Goal: Consume media (video, audio): Consume media (video, audio)

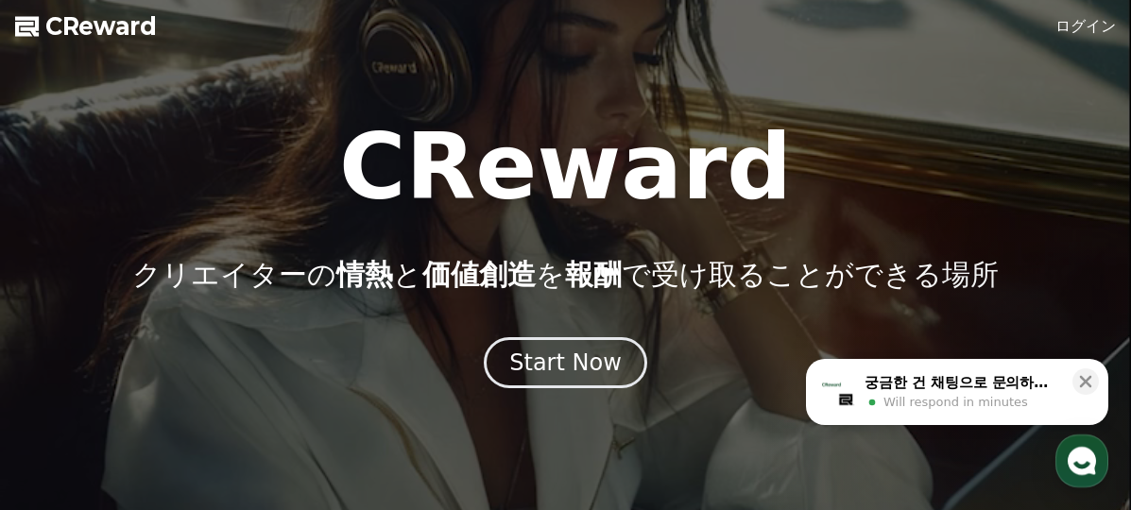
click at [566, 348] on div "Start Now" at bounding box center [565, 363] width 112 height 30
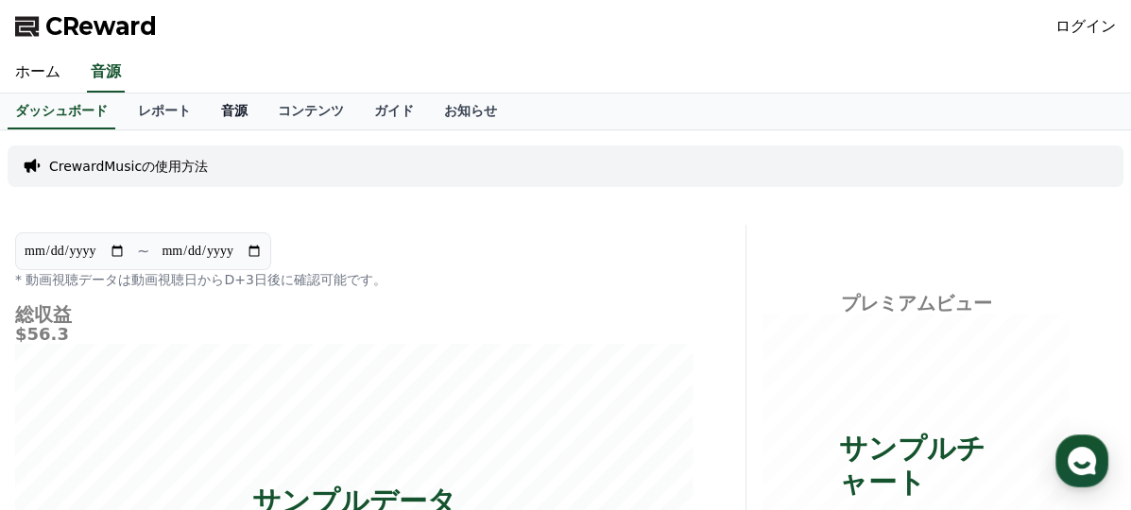
click at [206, 97] on link "音源" at bounding box center [234, 112] width 57 height 36
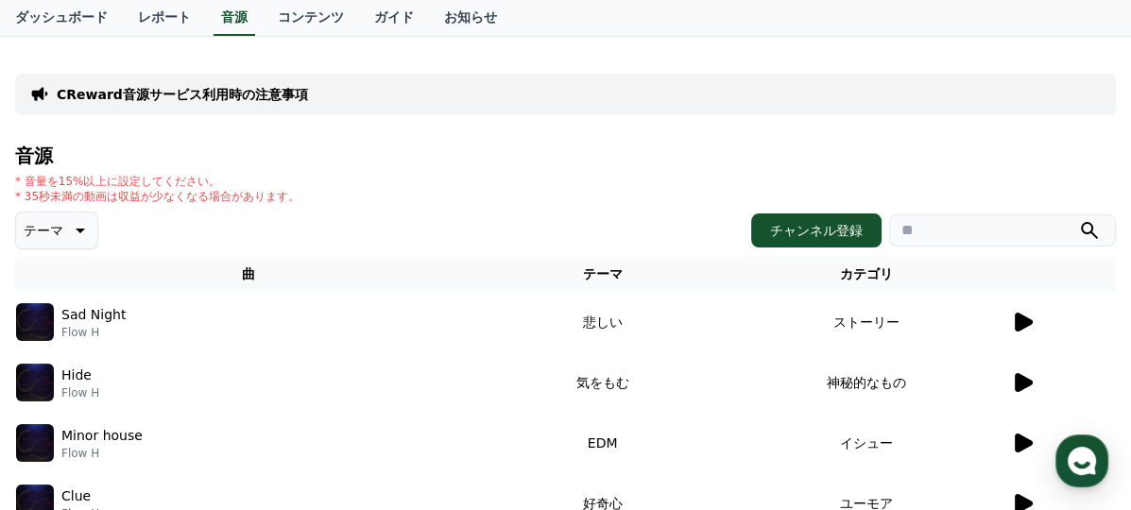
scroll to position [189, 0]
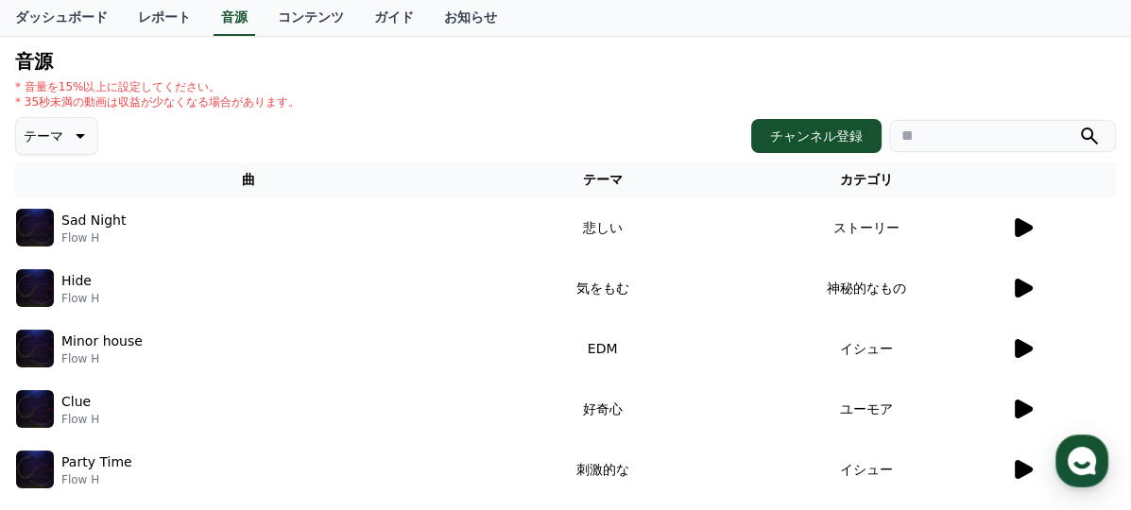
click at [1028, 230] on icon at bounding box center [1024, 227] width 18 height 19
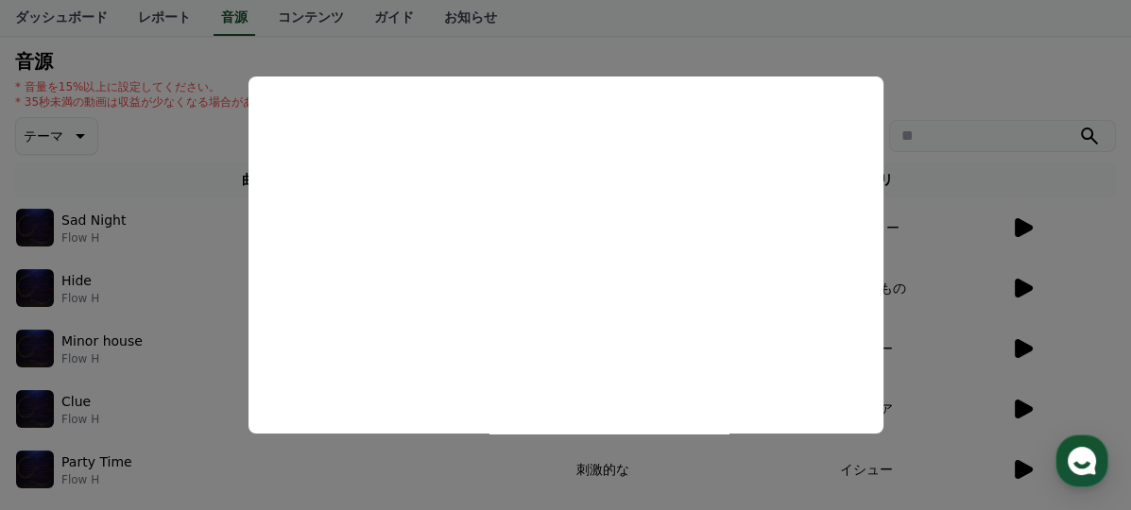
click at [957, 100] on button "close modal" at bounding box center [565, 255] width 1131 height 510
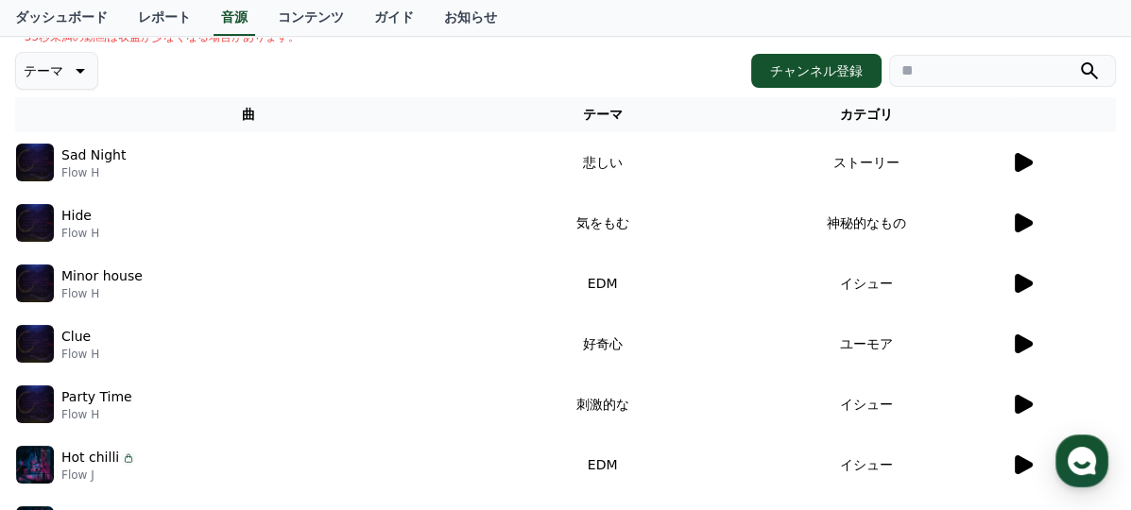
scroll to position [284, 0]
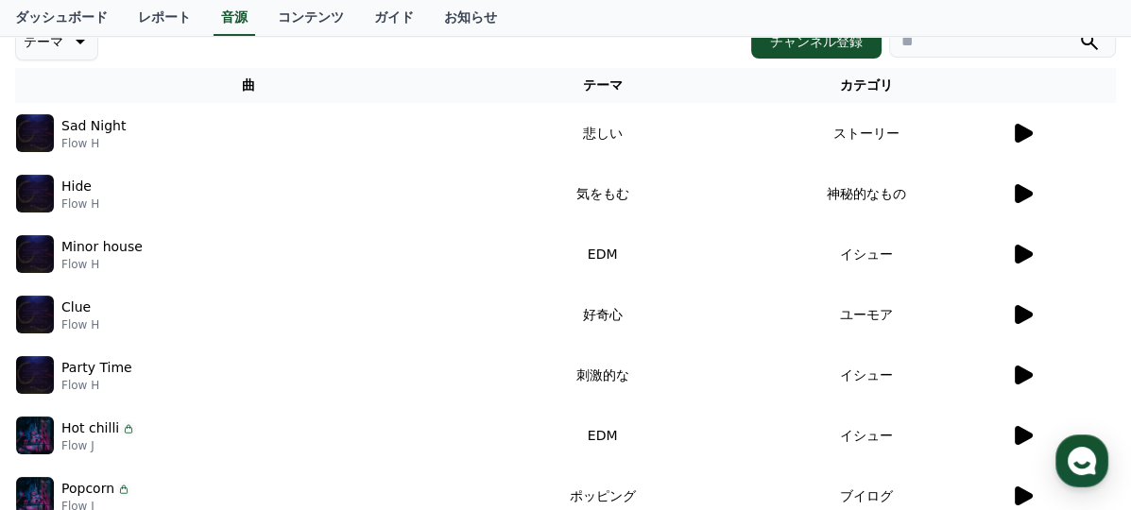
click at [1013, 198] on icon at bounding box center [1022, 193] width 23 height 23
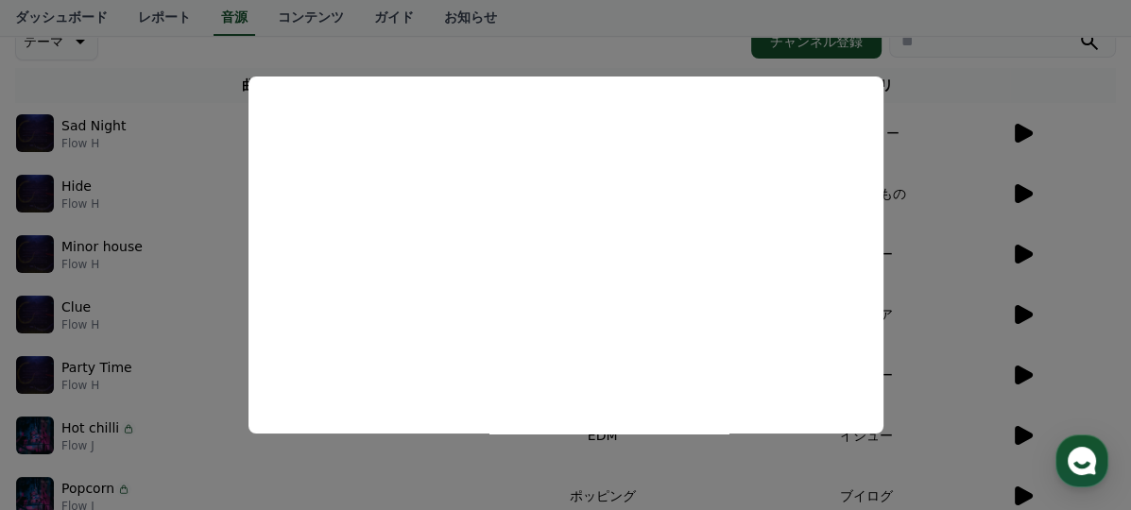
click at [969, 223] on button "close modal" at bounding box center [565, 255] width 1131 height 510
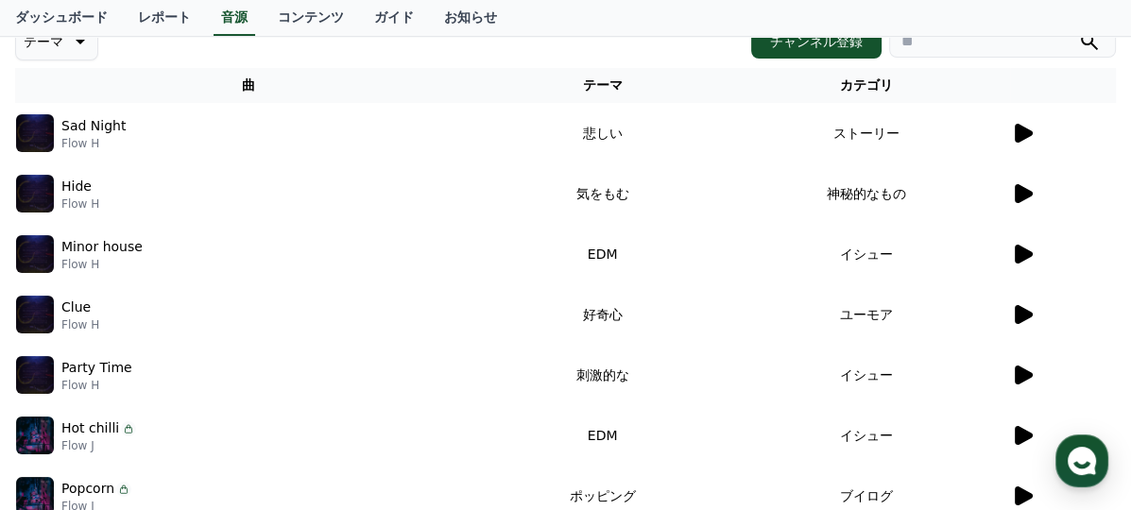
click at [1015, 196] on icon at bounding box center [1024, 193] width 18 height 19
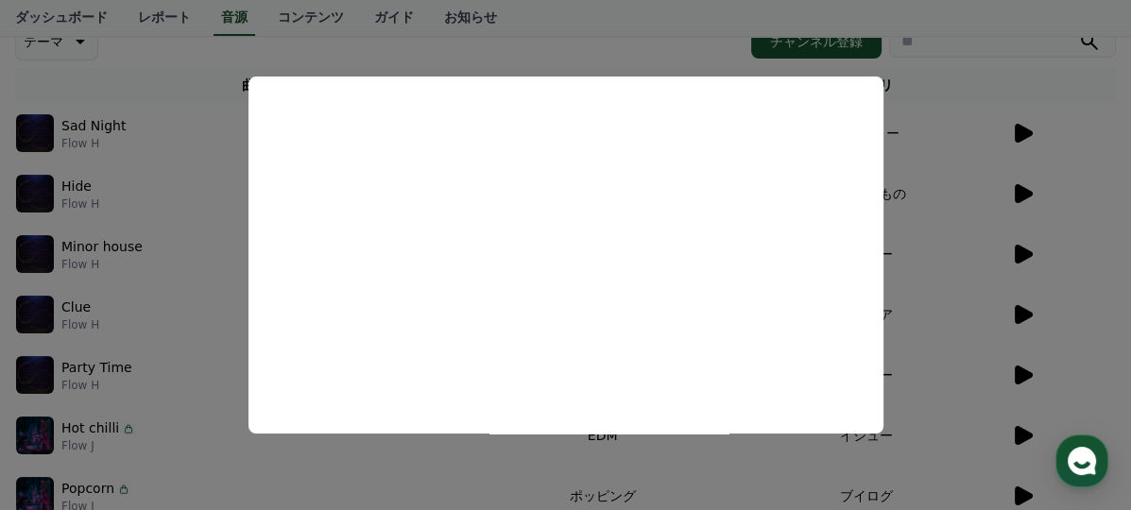
click at [983, 210] on button "close modal" at bounding box center [565, 255] width 1131 height 510
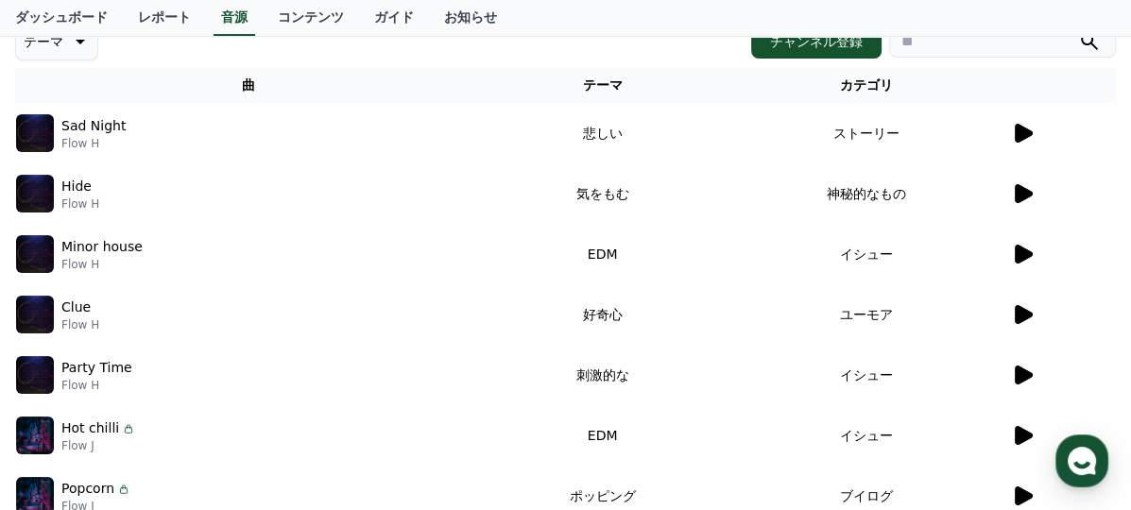
click at [991, 221] on td "神秘的なもの" at bounding box center [866, 194] width 287 height 60
click at [1020, 256] on icon at bounding box center [1024, 254] width 18 height 19
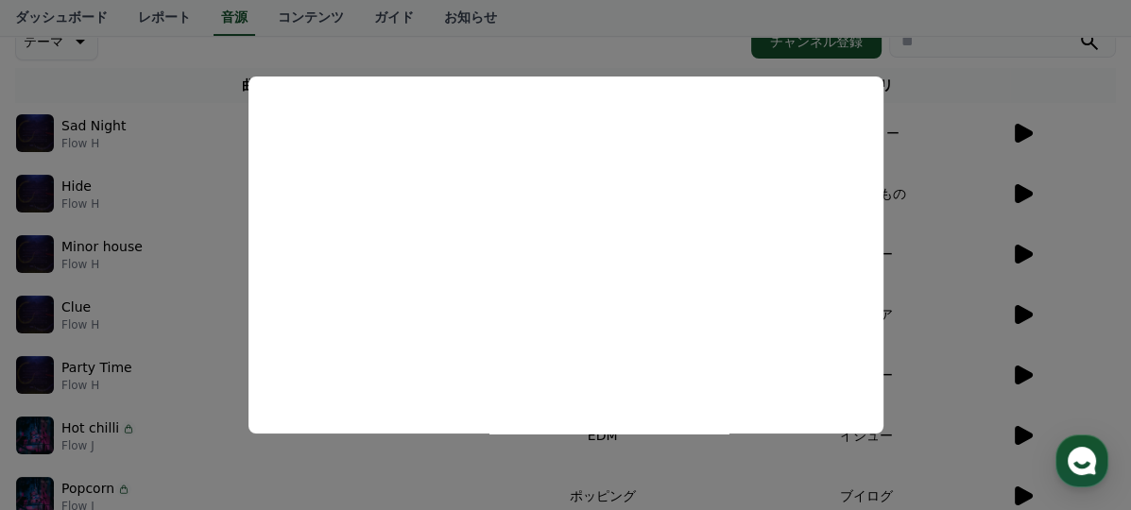
click at [1004, 246] on button "close modal" at bounding box center [565, 255] width 1131 height 510
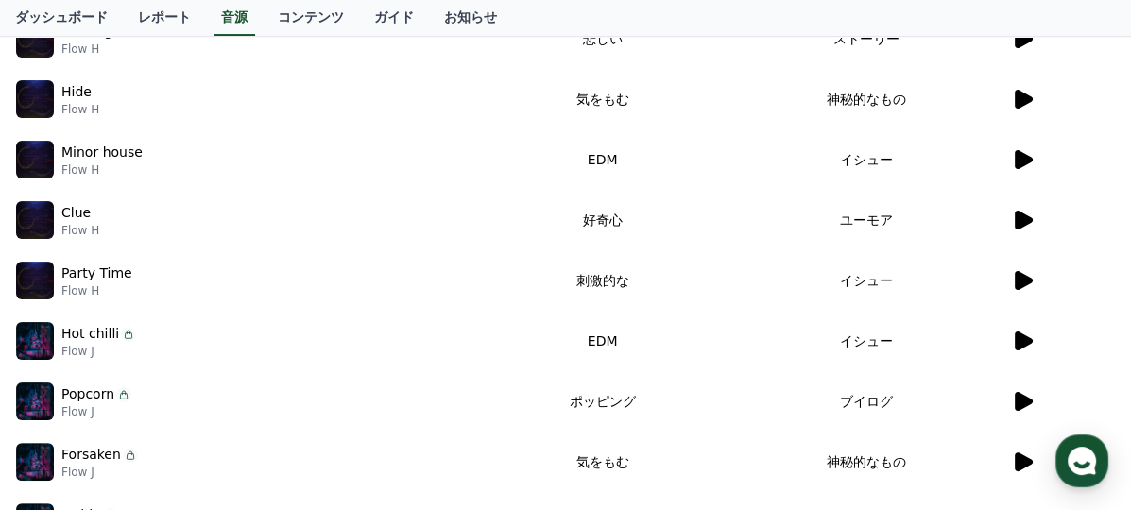
scroll to position [473, 0]
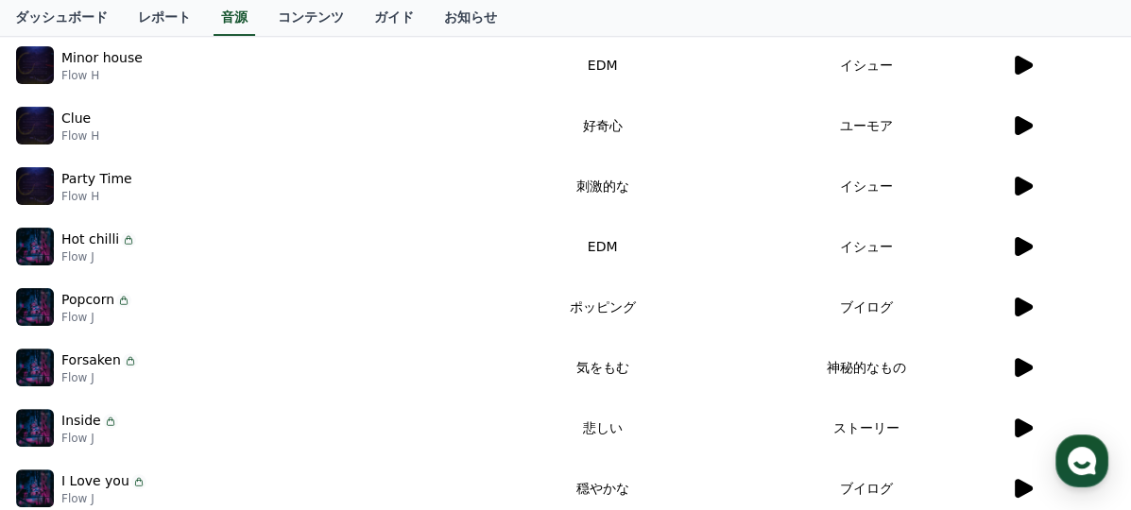
click at [1024, 121] on icon at bounding box center [1024, 125] width 18 height 19
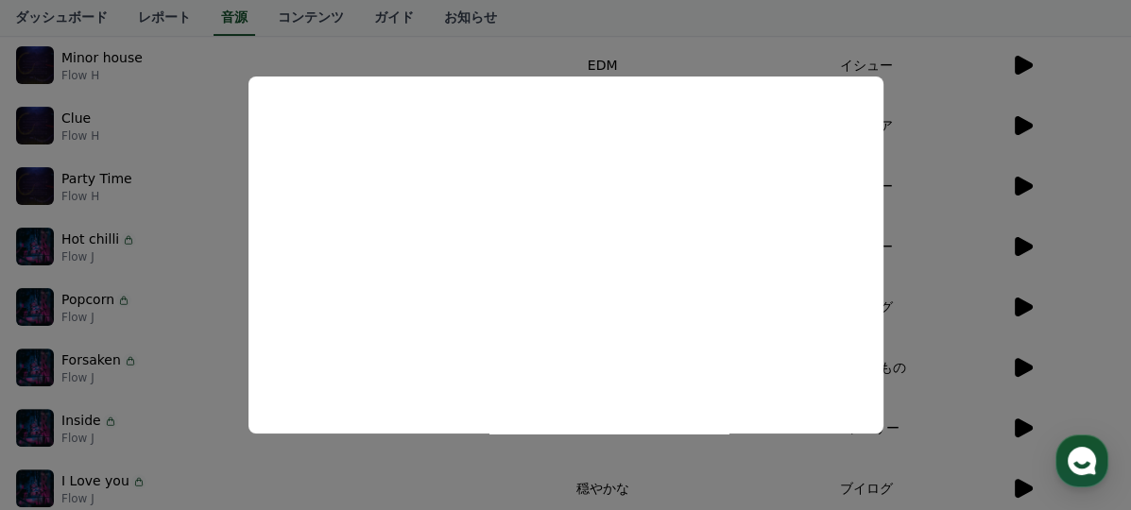
click at [939, 263] on button "close modal" at bounding box center [565, 255] width 1131 height 510
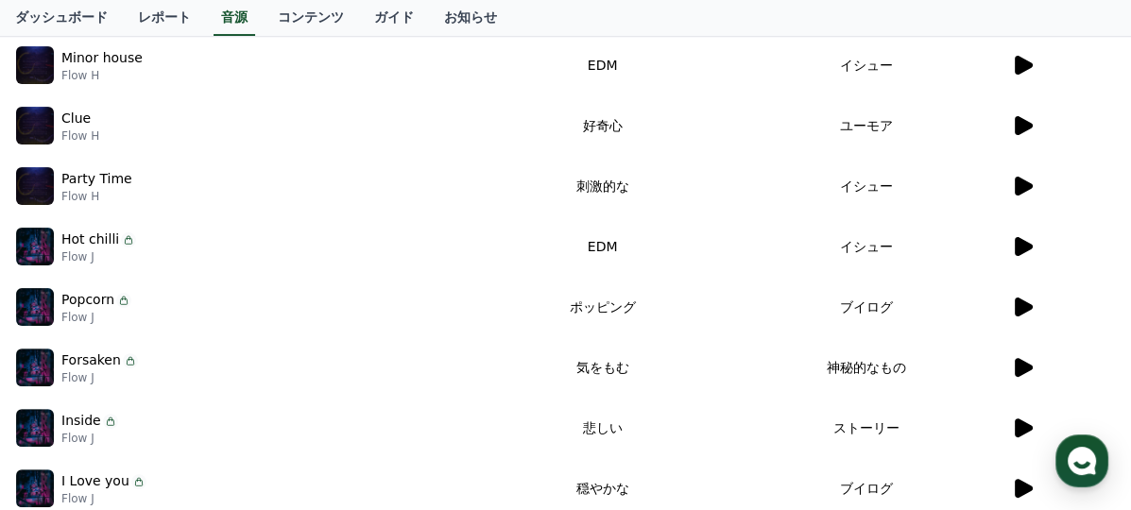
click at [1021, 176] on icon at bounding box center [1022, 186] width 23 height 23
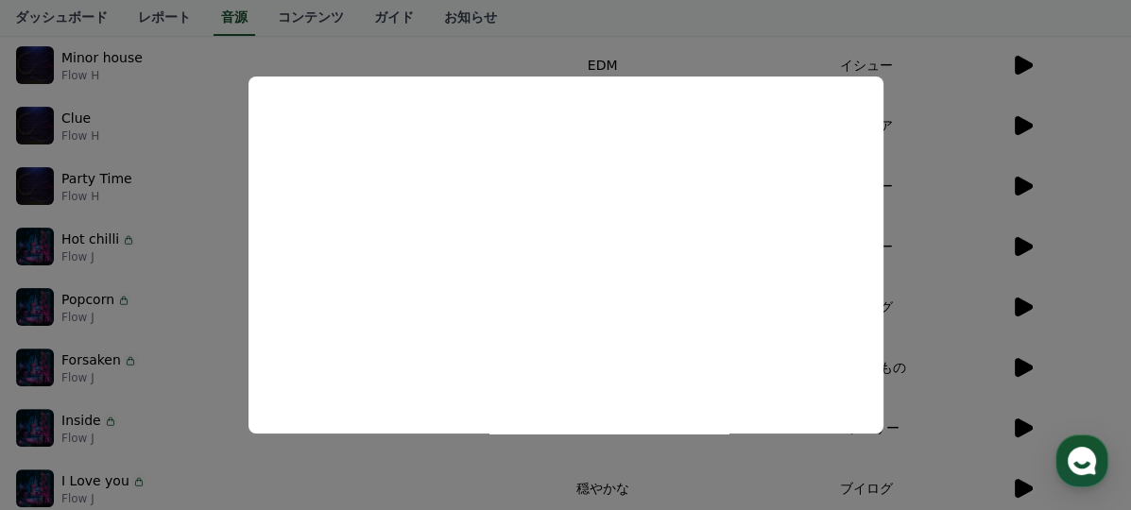
click at [975, 227] on button "close modal" at bounding box center [565, 255] width 1131 height 510
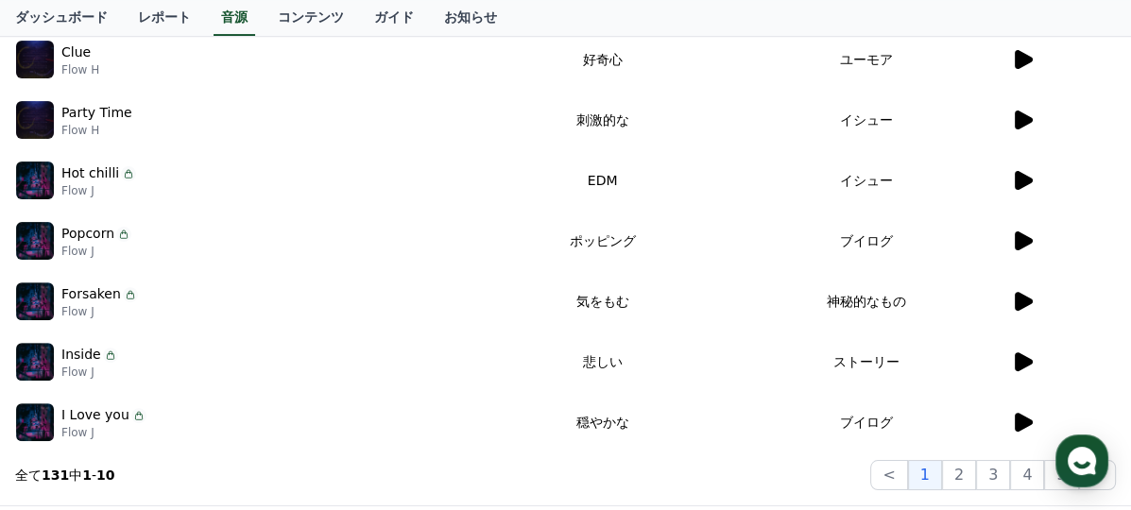
scroll to position [567, 0]
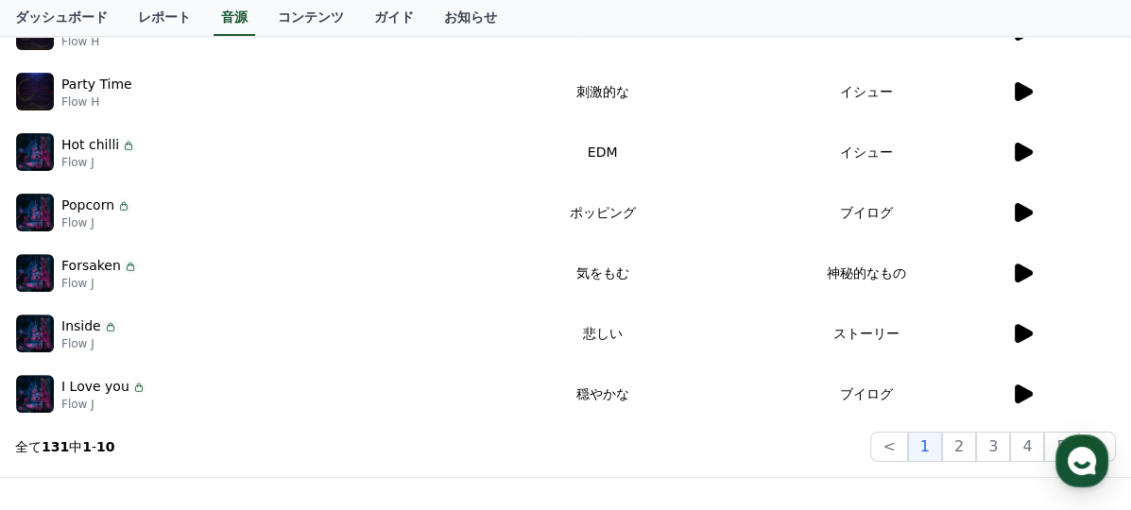
click at [1022, 151] on icon at bounding box center [1024, 152] width 18 height 19
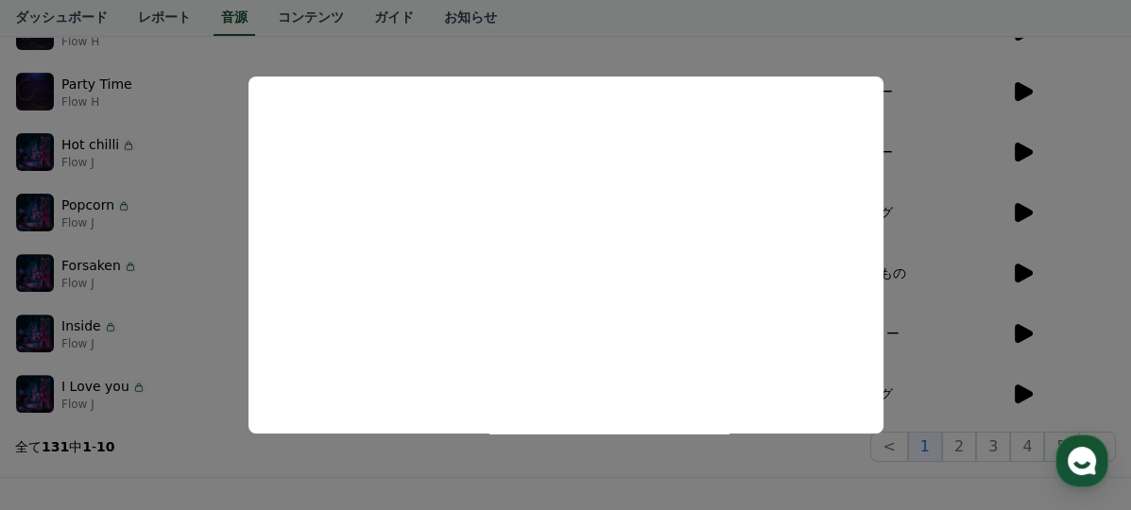
click at [1007, 362] on button "close modal" at bounding box center [565, 255] width 1131 height 510
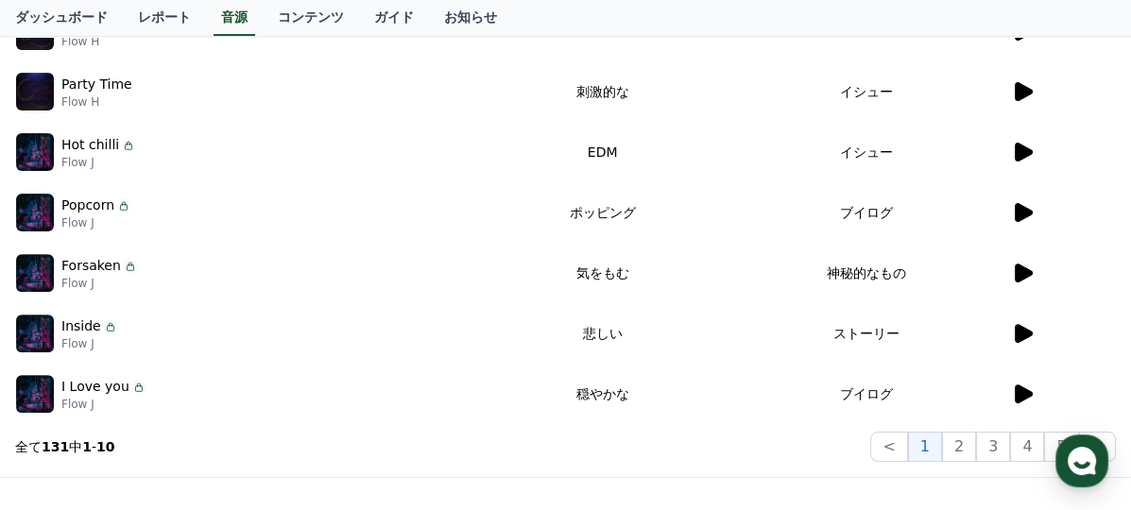
click at [1020, 265] on icon at bounding box center [1024, 273] width 18 height 19
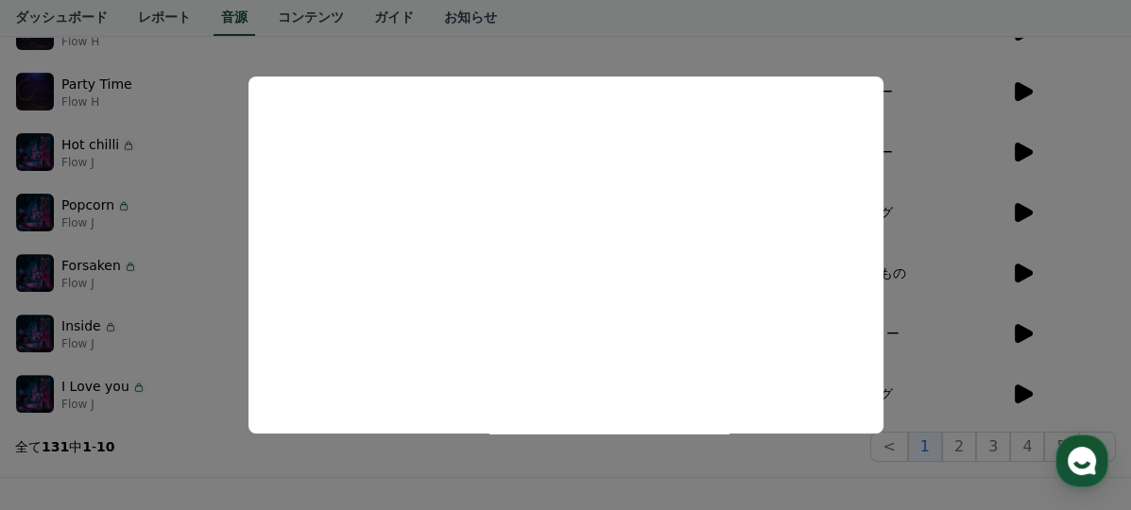
click at [1068, 291] on button "close modal" at bounding box center [565, 255] width 1131 height 510
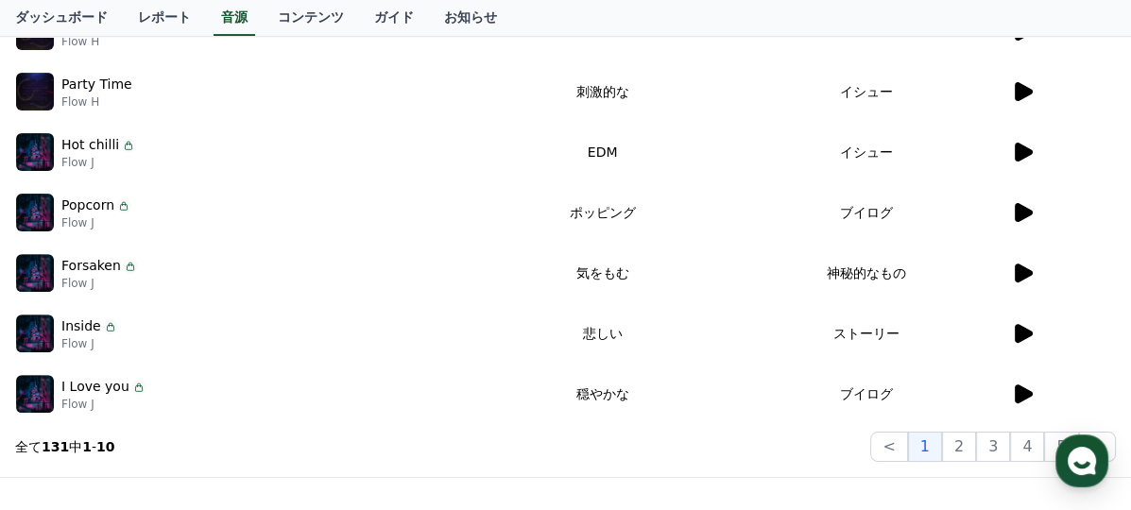
click at [1022, 397] on icon at bounding box center [1024, 394] width 18 height 19
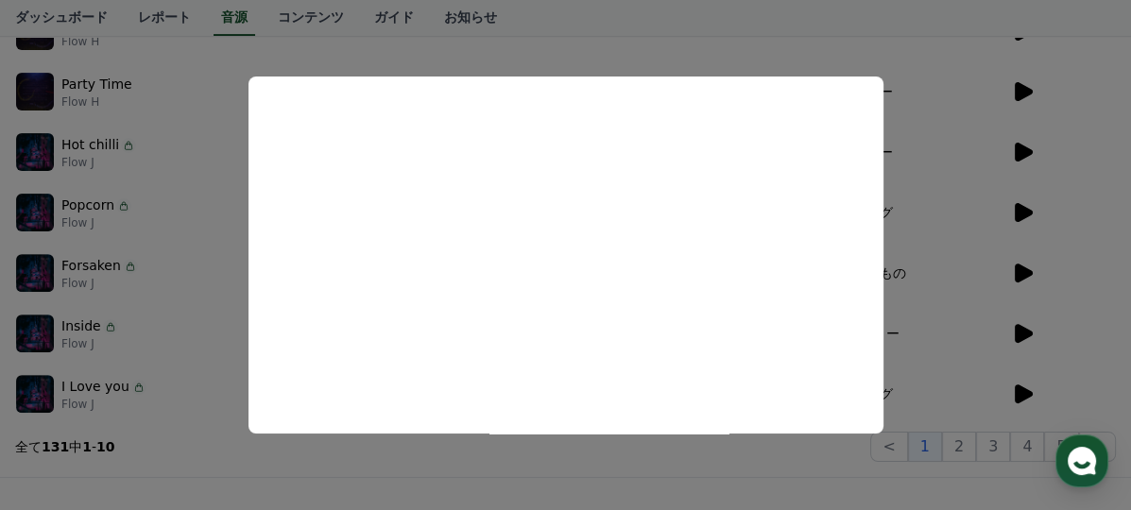
click at [1104, 334] on button "close modal" at bounding box center [565, 255] width 1131 height 510
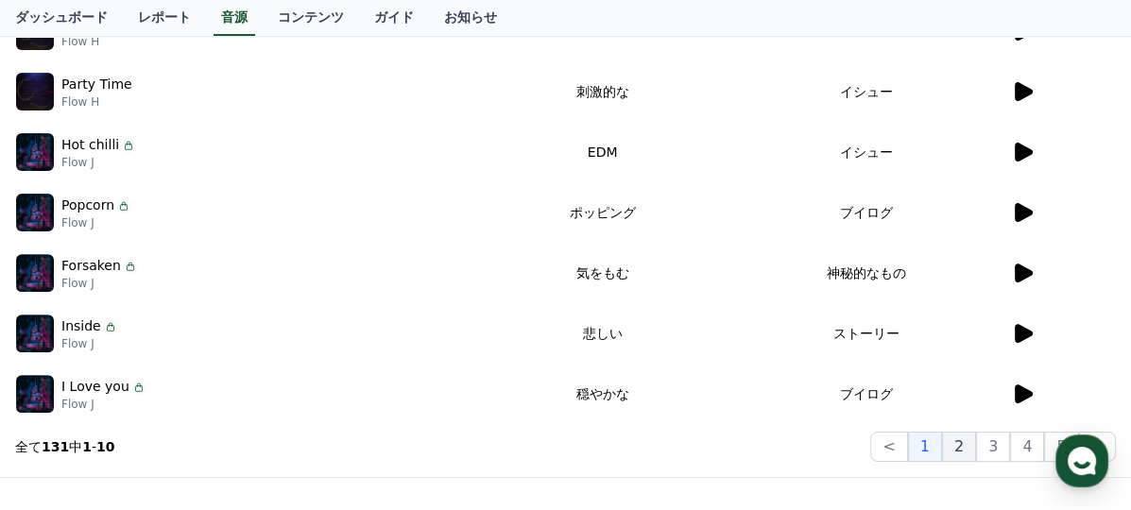
click at [976, 441] on button "2" at bounding box center [993, 447] width 34 height 30
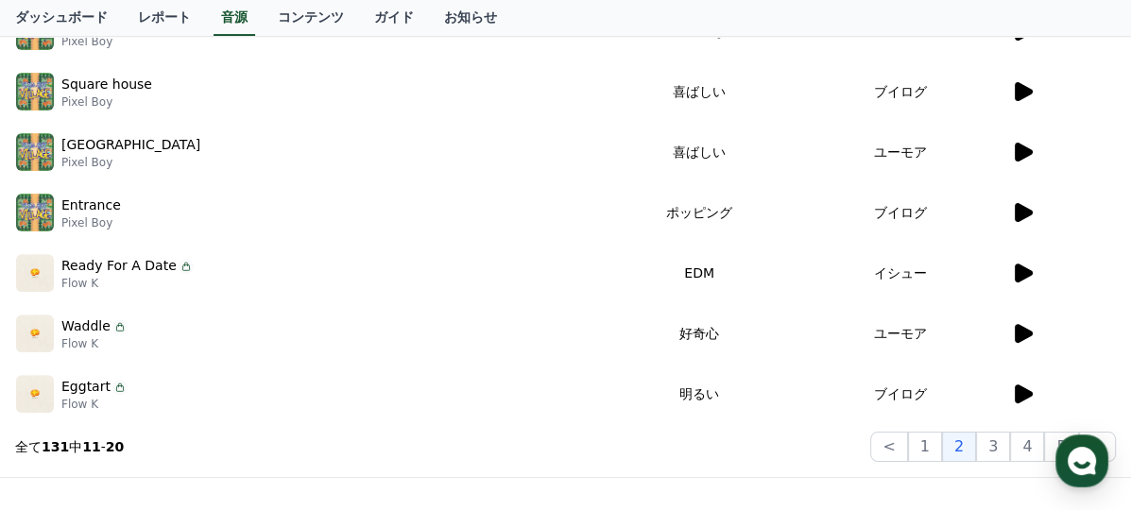
scroll to position [284, 0]
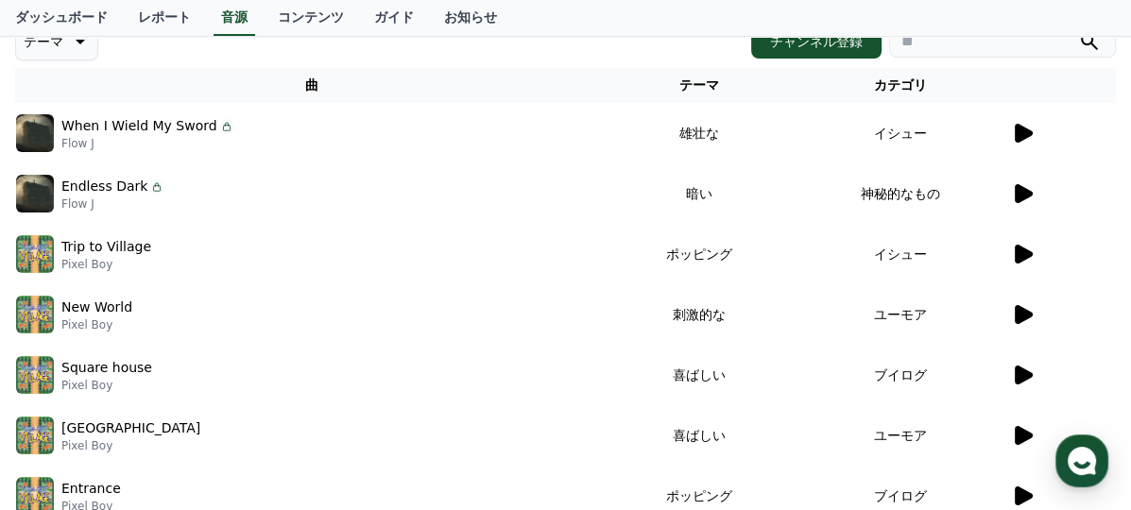
click at [1023, 129] on icon at bounding box center [1024, 133] width 18 height 19
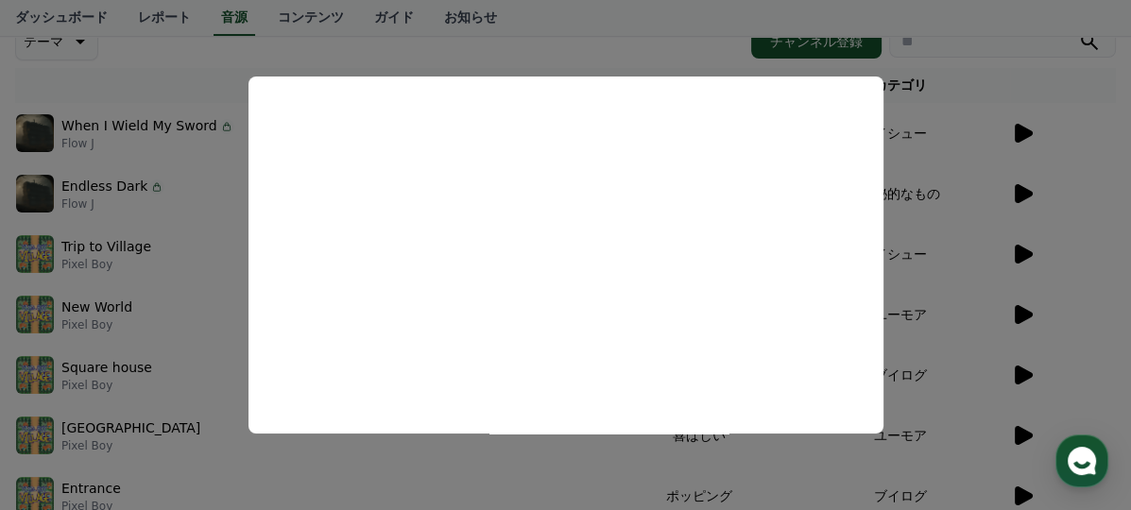
click at [1025, 184] on button "close modal" at bounding box center [565, 255] width 1131 height 510
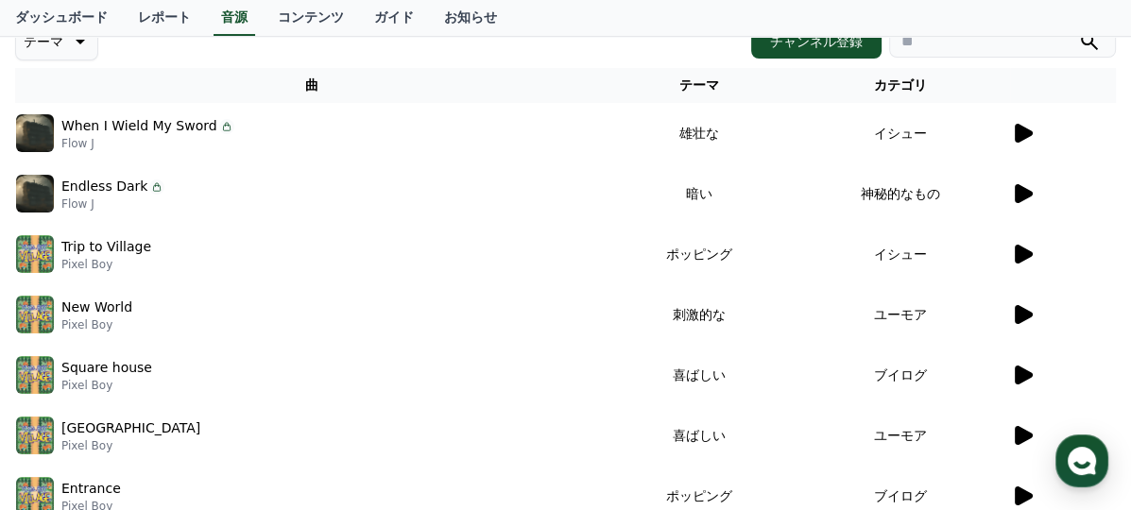
click at [1019, 191] on icon at bounding box center [1024, 193] width 18 height 19
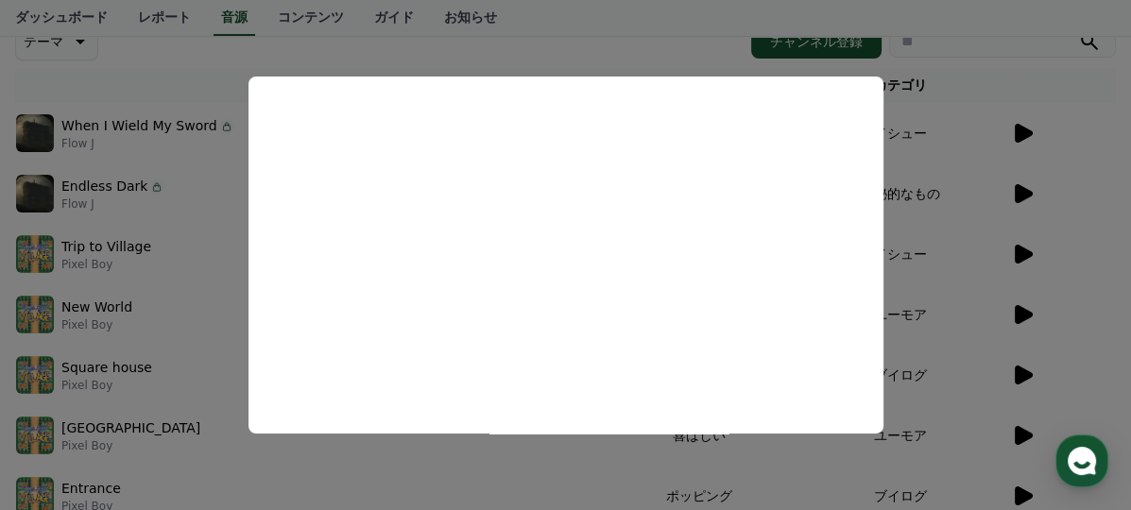
click at [1077, 289] on button "close modal" at bounding box center [565, 255] width 1131 height 510
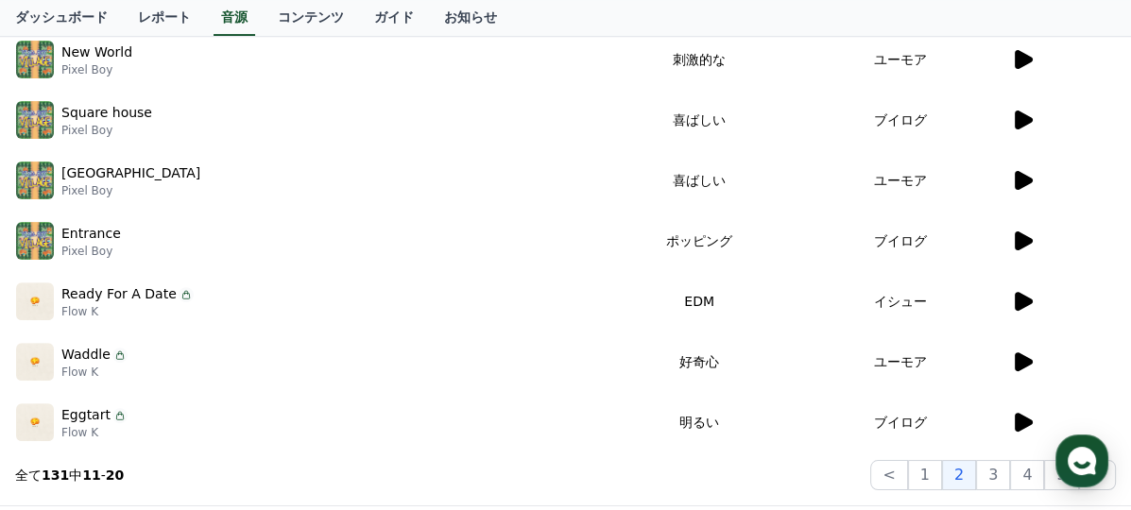
scroll to position [567, 0]
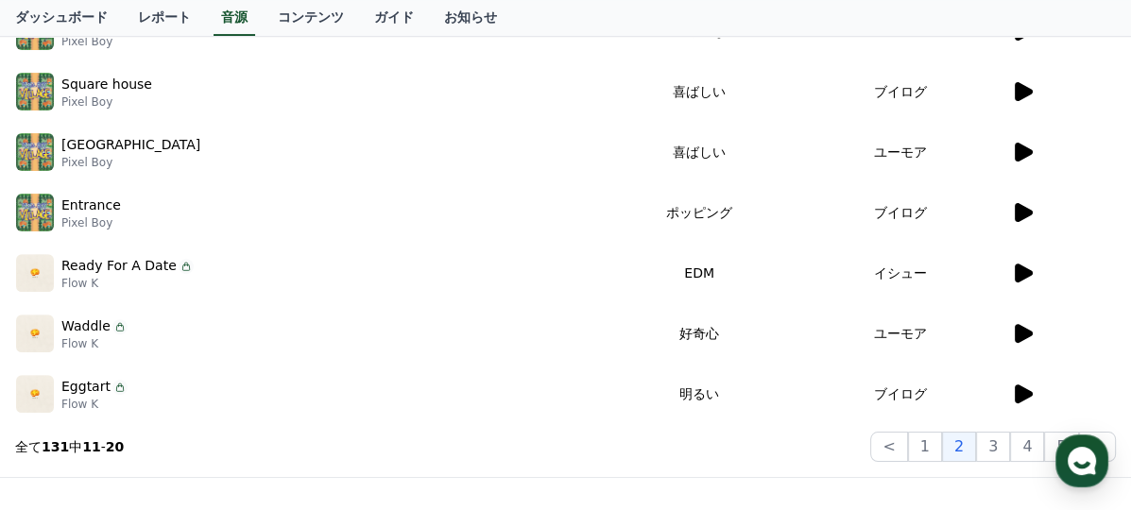
click at [1022, 342] on icon at bounding box center [1022, 333] width 23 height 23
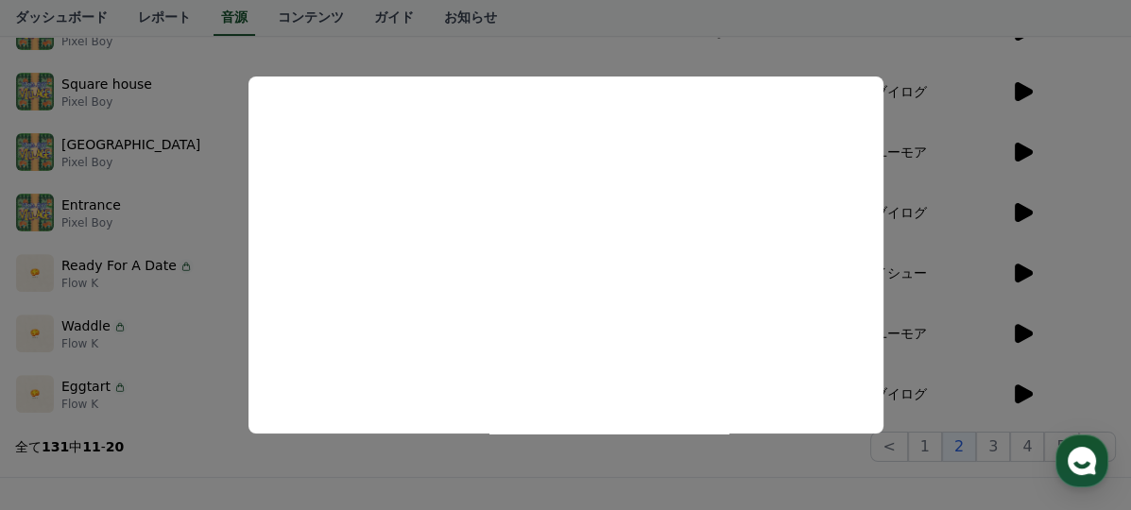
click at [1082, 187] on button "close modal" at bounding box center [565, 255] width 1131 height 510
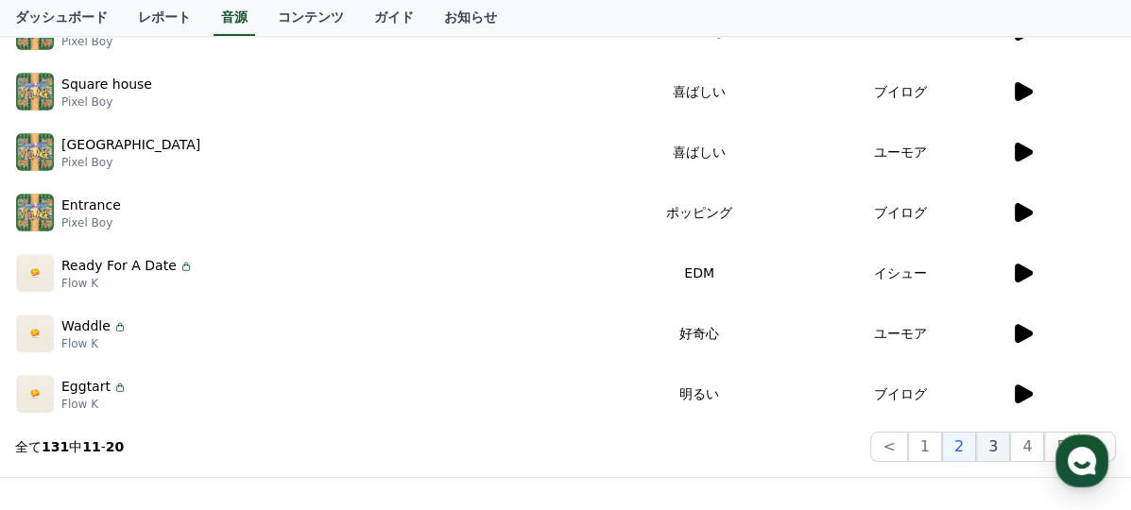
click at [1044, 432] on button "3" at bounding box center [1061, 447] width 34 height 30
